Goal: Information Seeking & Learning: Learn about a topic

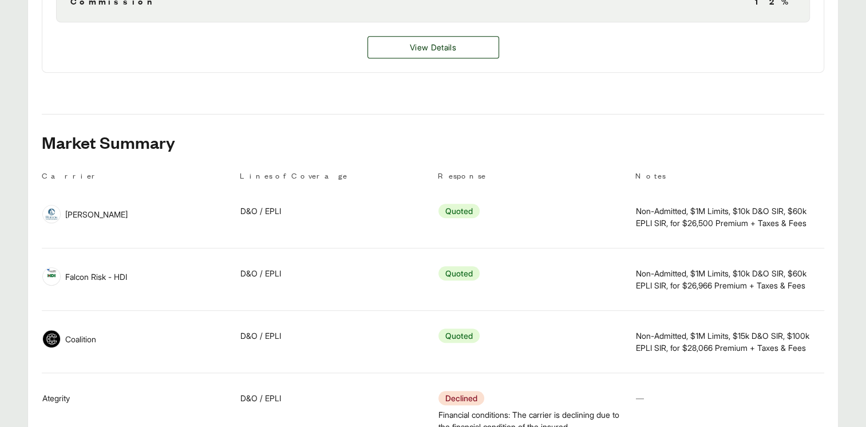
scroll to position [630, 0]
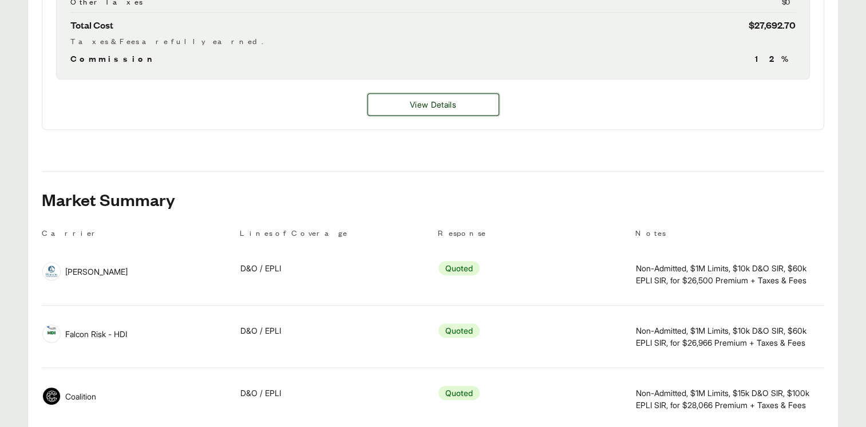
drag, startPoint x: 437, startPoint y: 123, endPoint x: 435, endPoint y: 137, distance: 13.8
click at [425, 116] on button "View Details" at bounding box center [434, 104] width 132 height 22
click at [425, 110] on span "View Details" at bounding box center [433, 104] width 46 height 12
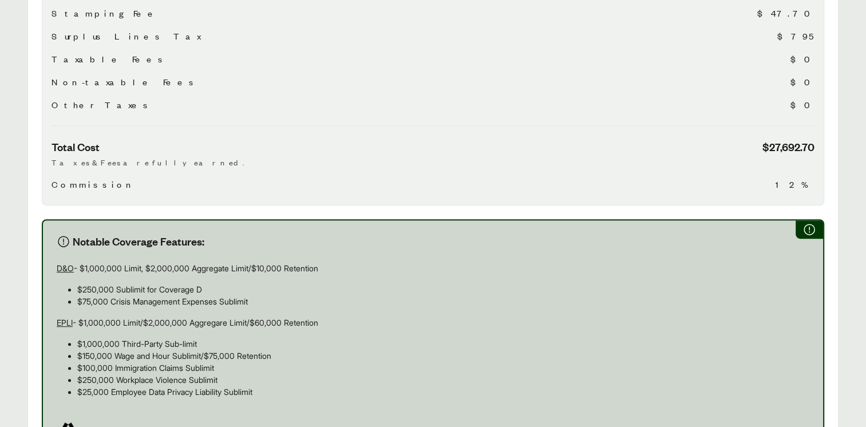
scroll to position [767, 0]
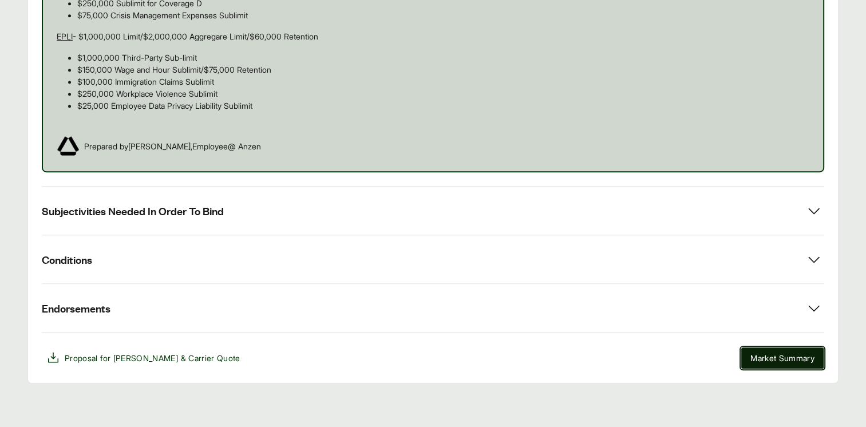
click at [425, 358] on span "Market Summary" at bounding box center [783, 358] width 64 height 12
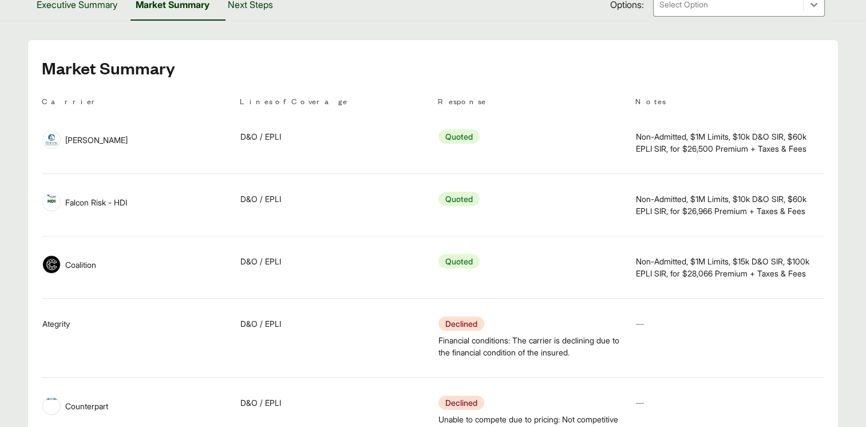
scroll to position [229, 0]
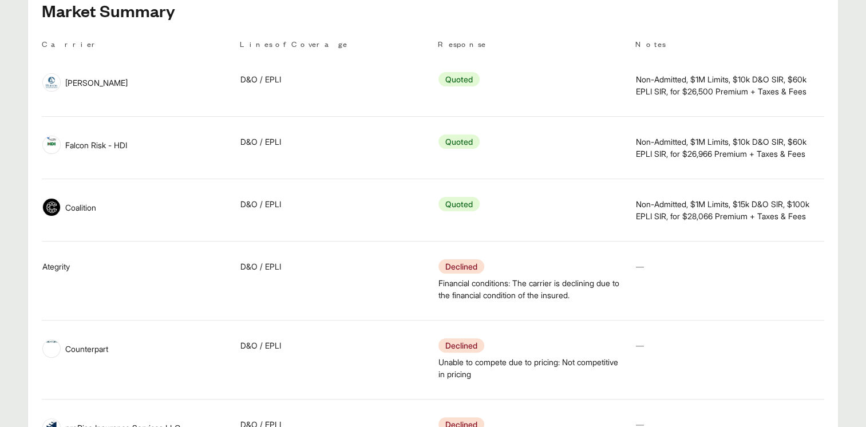
click at [425, 302] on td "Notes —" at bounding box center [729, 280] width 189 height 69
click at [425, 225] on div "Notes Non-Admitted, $1M Limits, $15k D&O SIR, $100k EPLI SIR, for $28,066 Premi…" at bounding box center [730, 210] width 188 height 52
click at [425, 278] on div "Notes —" at bounding box center [730, 267] width 188 height 40
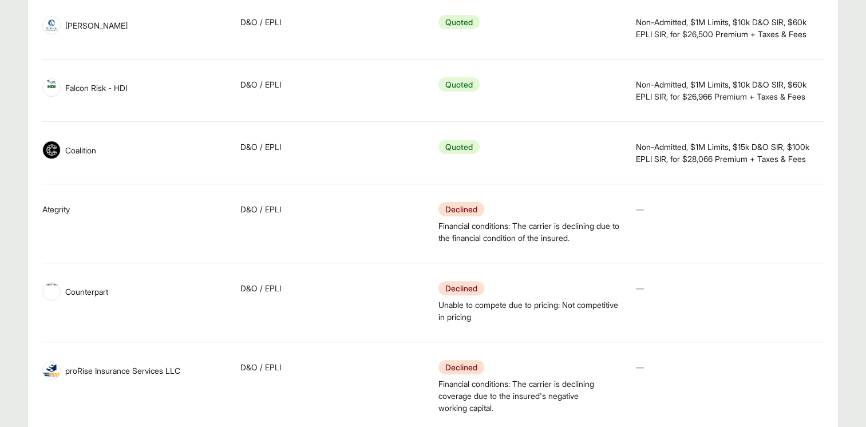
scroll to position [343, 0]
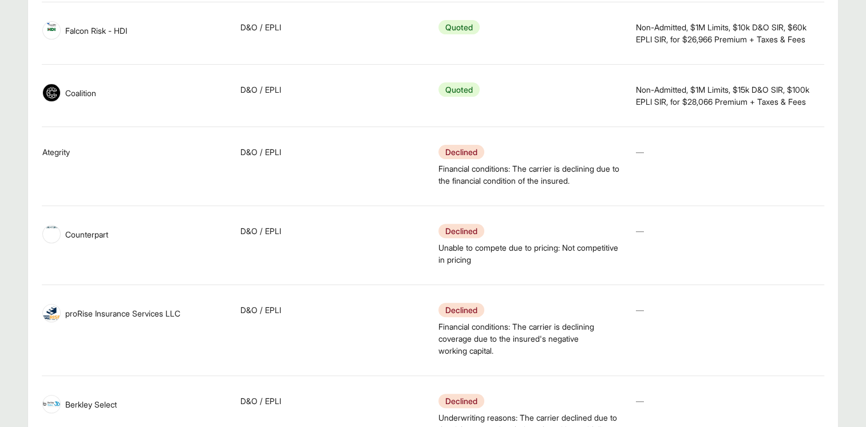
click at [425, 246] on div "Notes —" at bounding box center [730, 231] width 188 height 40
click at [425, 253] on td "Notes —" at bounding box center [729, 245] width 189 height 69
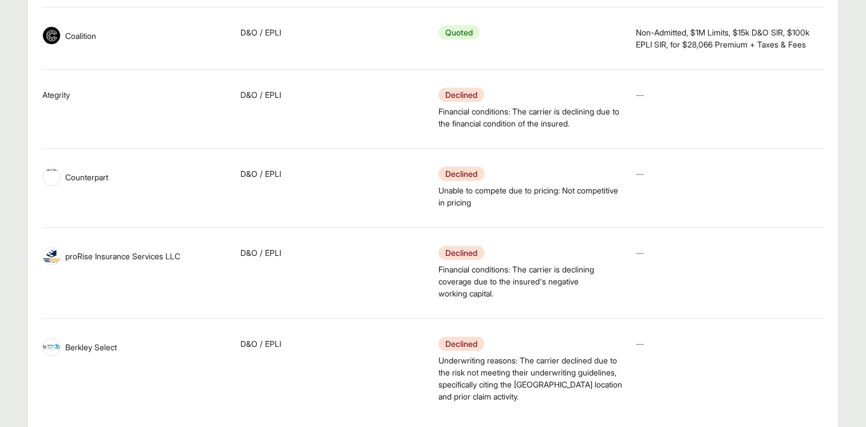
scroll to position [458, 0]
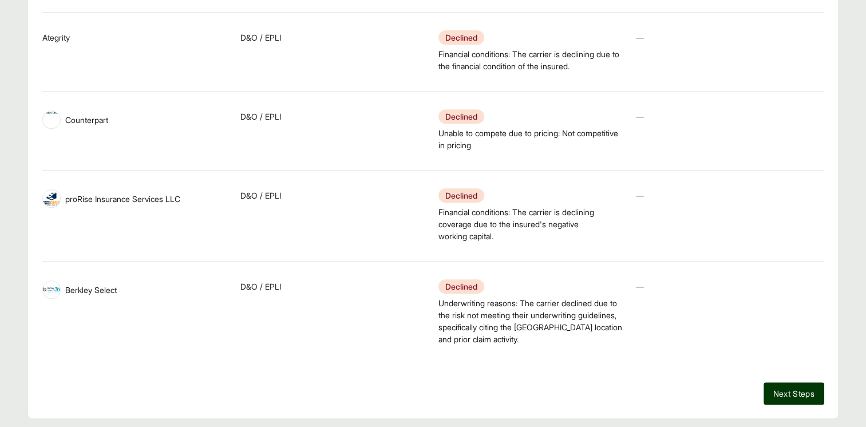
click at [425, 231] on td "Notes —" at bounding box center [729, 215] width 189 height 81
click at [425, 314] on td "Notes —" at bounding box center [729, 312] width 189 height 93
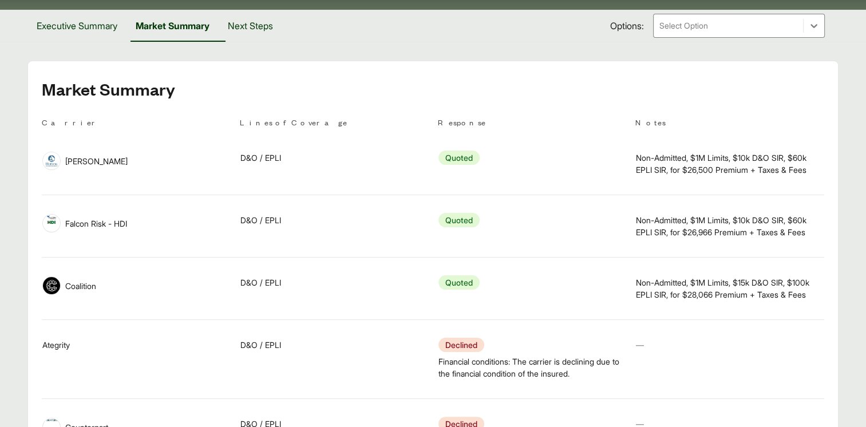
scroll to position [0, 0]
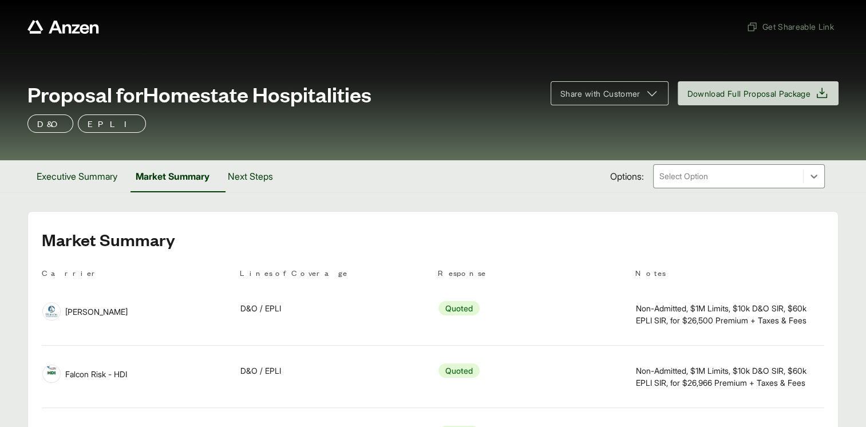
click at [425, 151] on div "Proposal for Homestate Hospitalities Share with Customer Download Full Proposal…" at bounding box center [433, 106] width 866 height 107
click at [228, 404] on tr "Carrier Falcon Risk - HDI Lines of Coverage D&O / EPLI Response Quoted Notes No…" at bounding box center [433, 377] width 783 height 62
